Goal: Navigation & Orientation: Find specific page/section

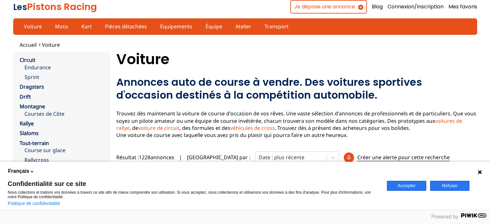
click at [451, 184] on button "Refuser" at bounding box center [449, 186] width 39 height 10
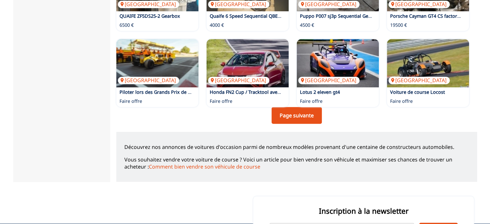
scroll to position [477, 0]
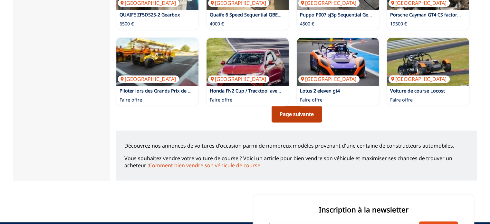
click at [297, 113] on link "Page suivante" at bounding box center [296, 114] width 50 height 17
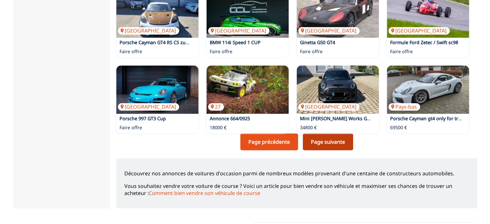
scroll to position [451, 0]
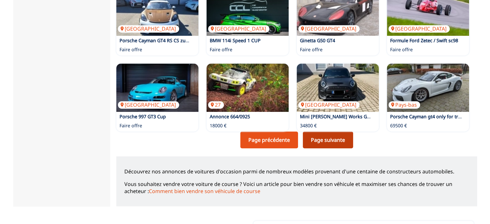
click at [327, 139] on link "Page suivante" at bounding box center [328, 139] width 50 height 17
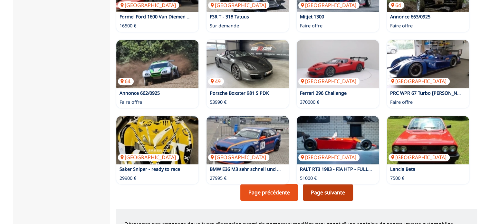
scroll to position [399, 0]
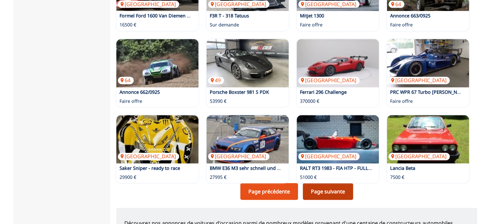
click at [331, 191] on link "Page suivante" at bounding box center [328, 191] width 50 height 17
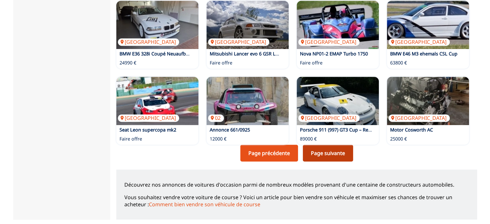
scroll to position [438, 0]
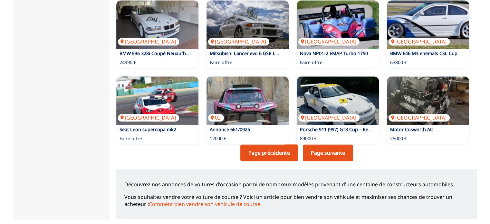
scroll to position [399, 0]
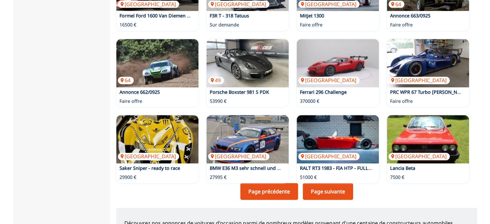
scroll to position [451, 0]
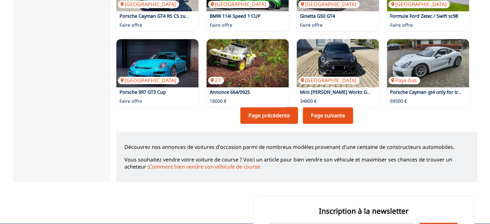
scroll to position [477, 0]
